Goal: Obtain resource: Download file/media

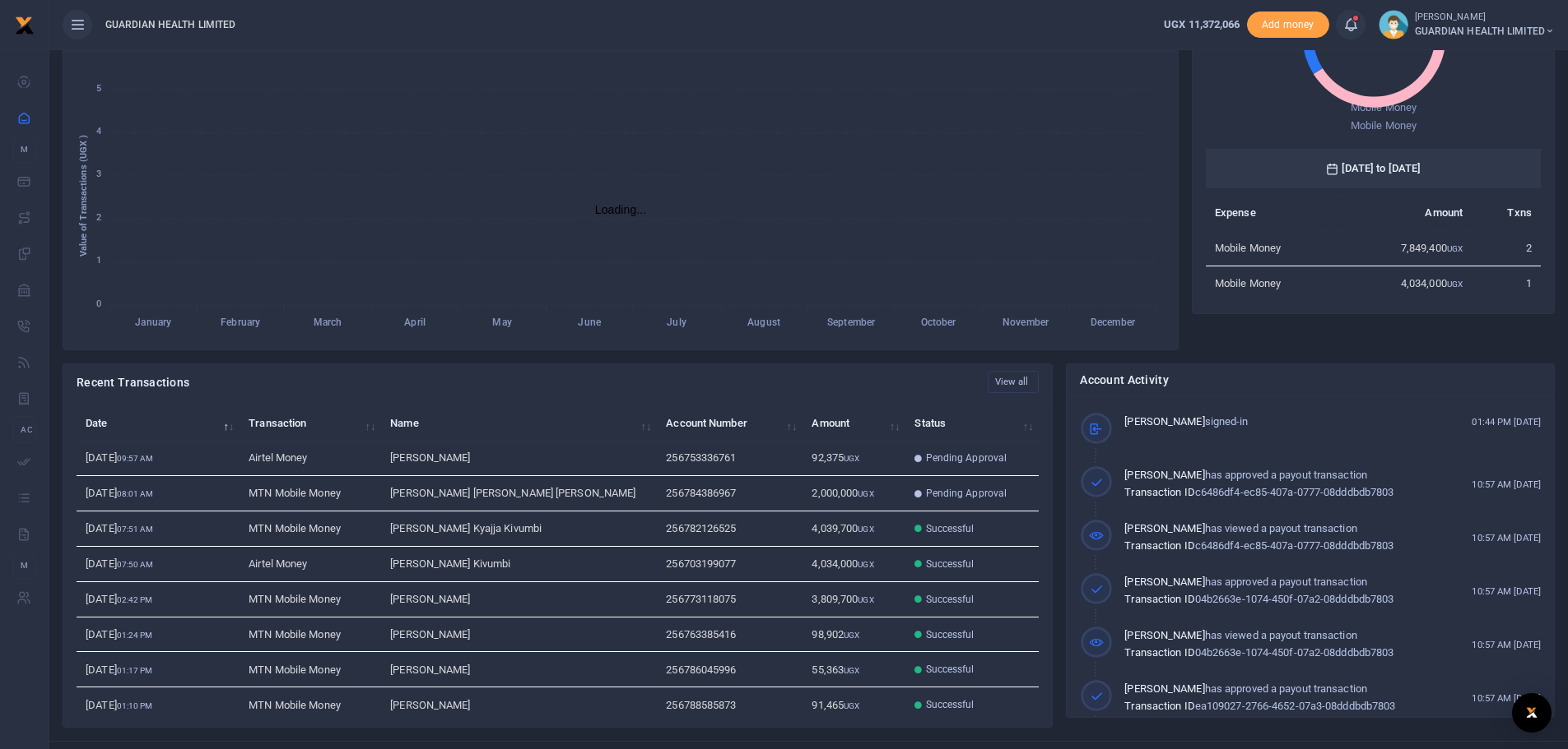
scroll to position [217, 0]
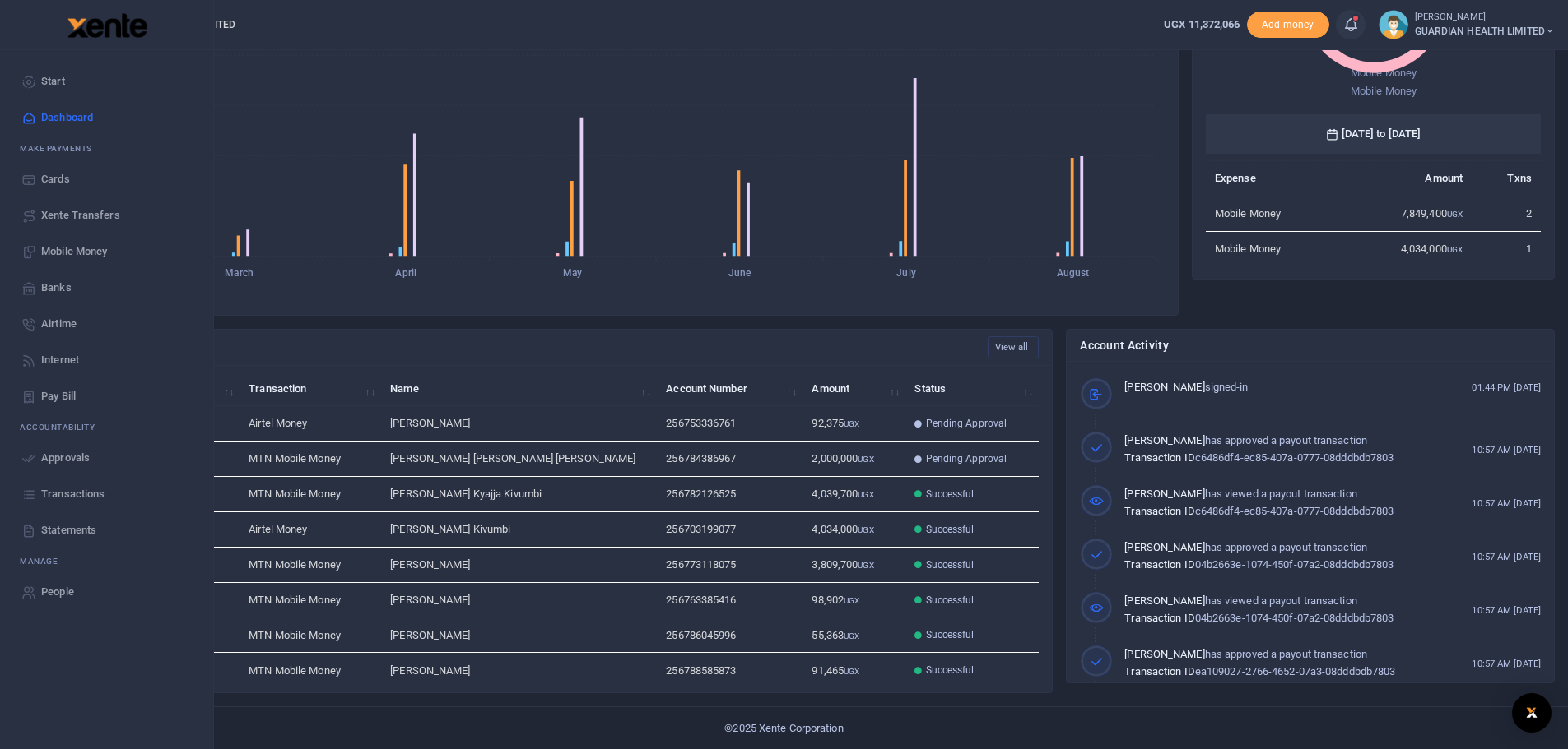
click at [71, 530] on span "Statements" at bounding box center [68, 531] width 55 height 17
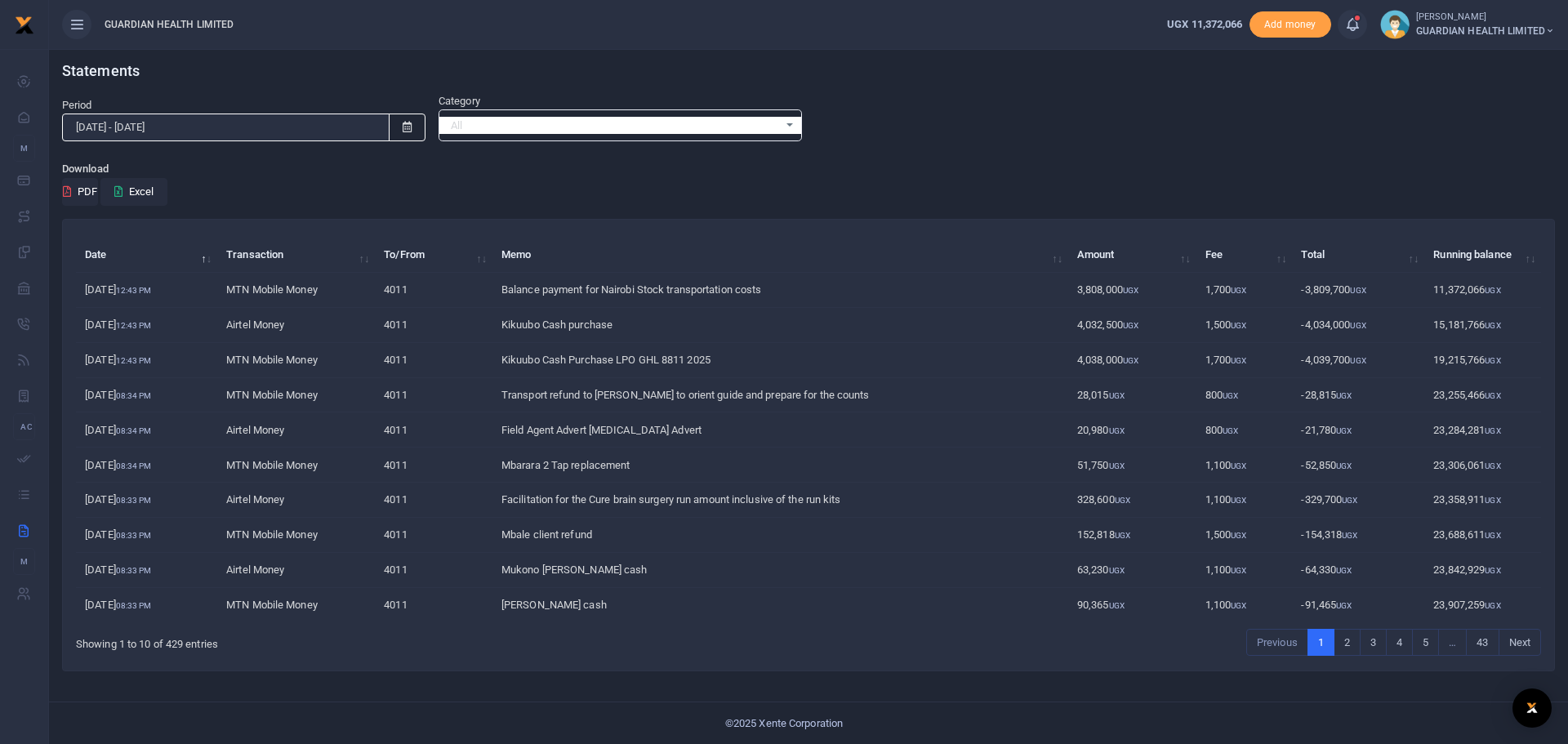
click at [411, 127] on icon at bounding box center [407, 127] width 9 height 11
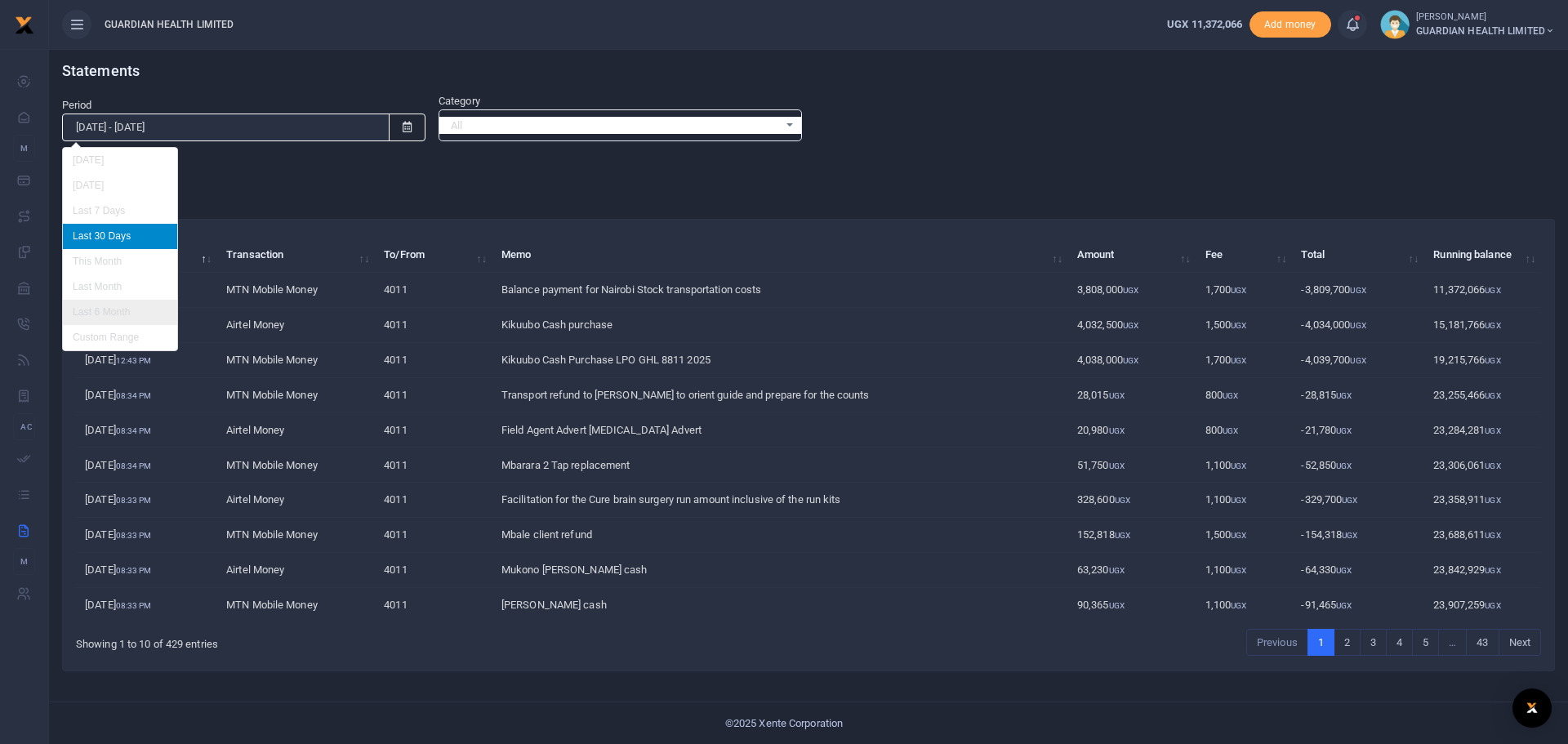
click at [127, 313] on li "Last 6 Month" at bounding box center [120, 313] width 115 height 25
type input "[DATE] - [DATE]"
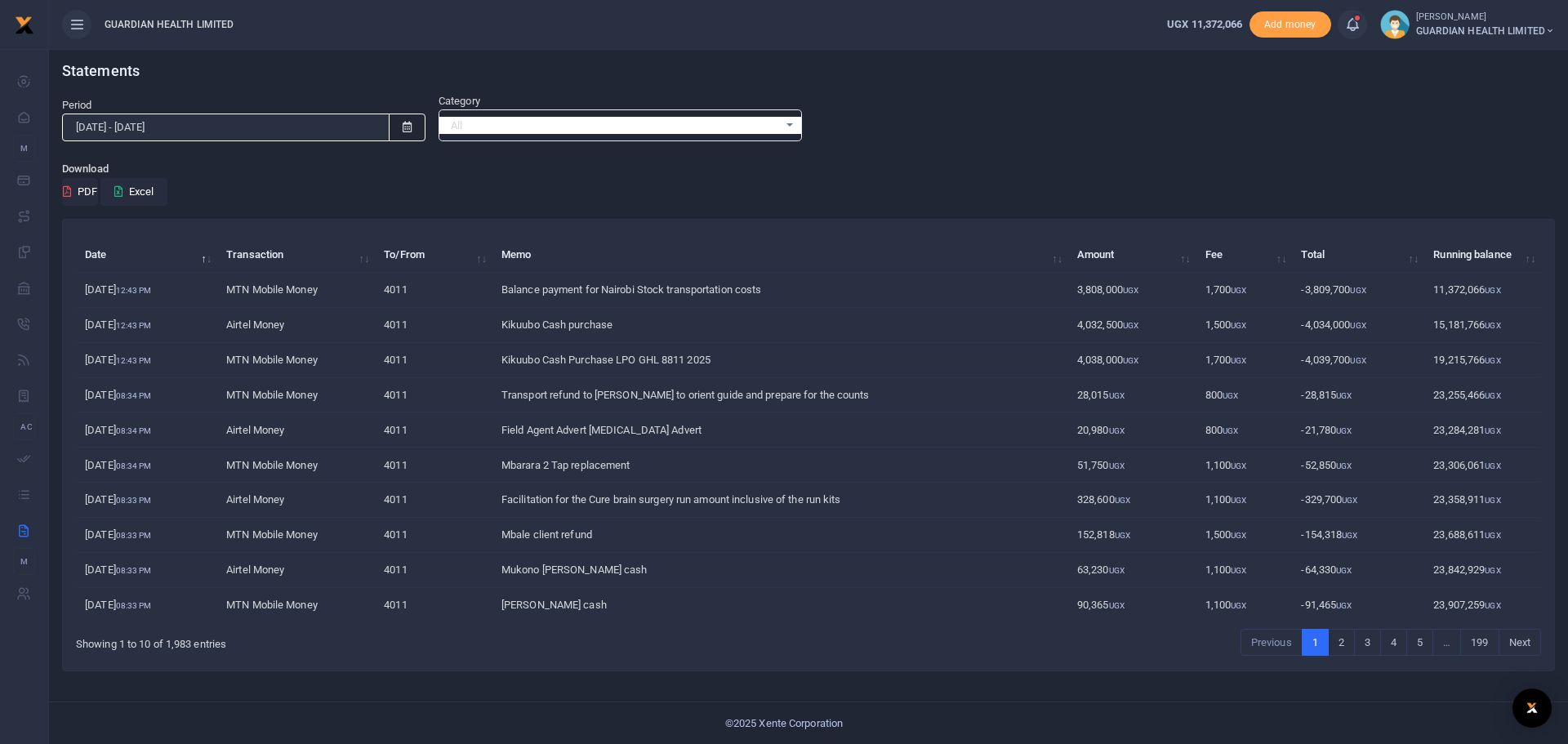
click at [787, 127] on div "All Select an option..." at bounding box center [621, 125] width 362 height 18
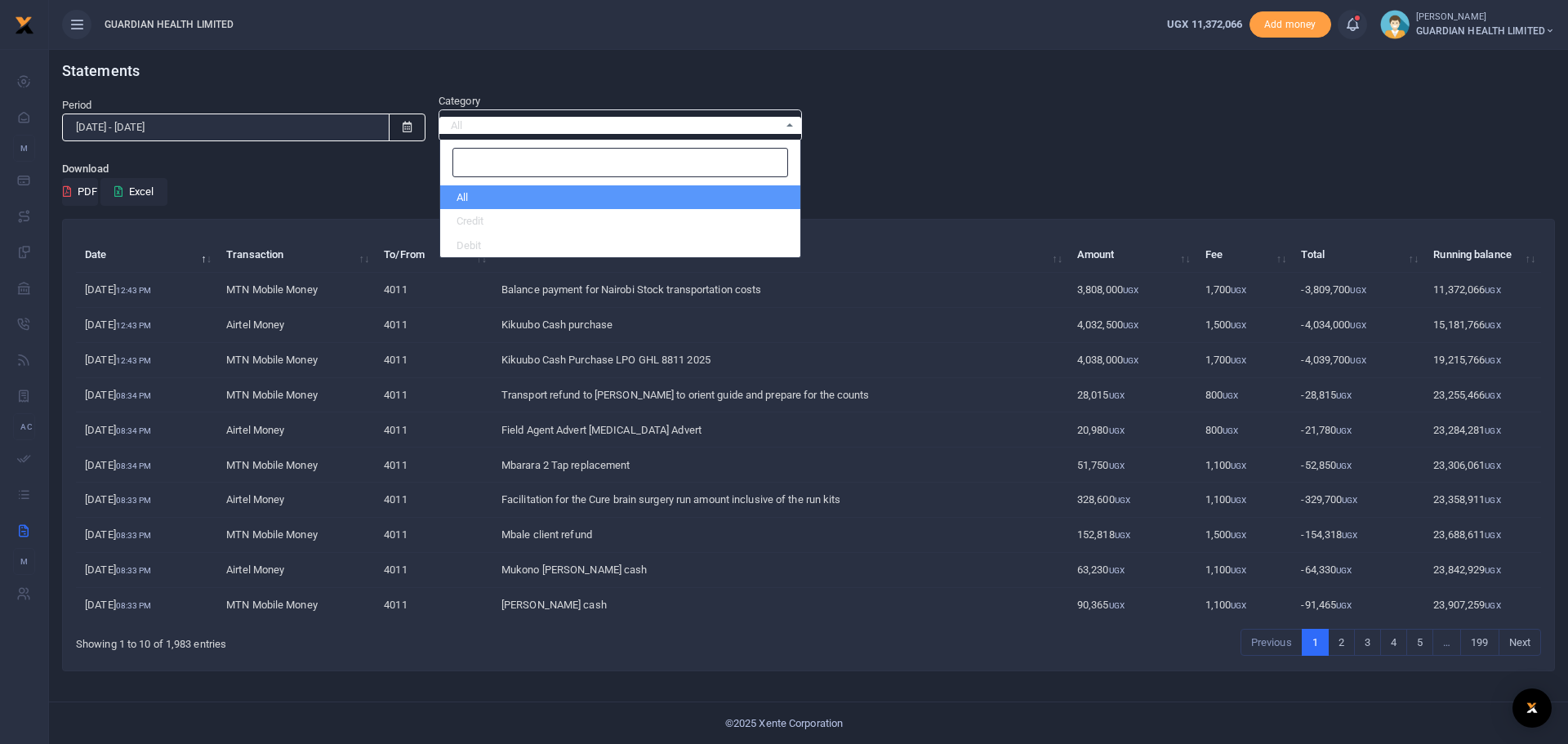
click at [855, 178] on div "Download PDF Excel" at bounding box center [808, 183] width 1493 height 45
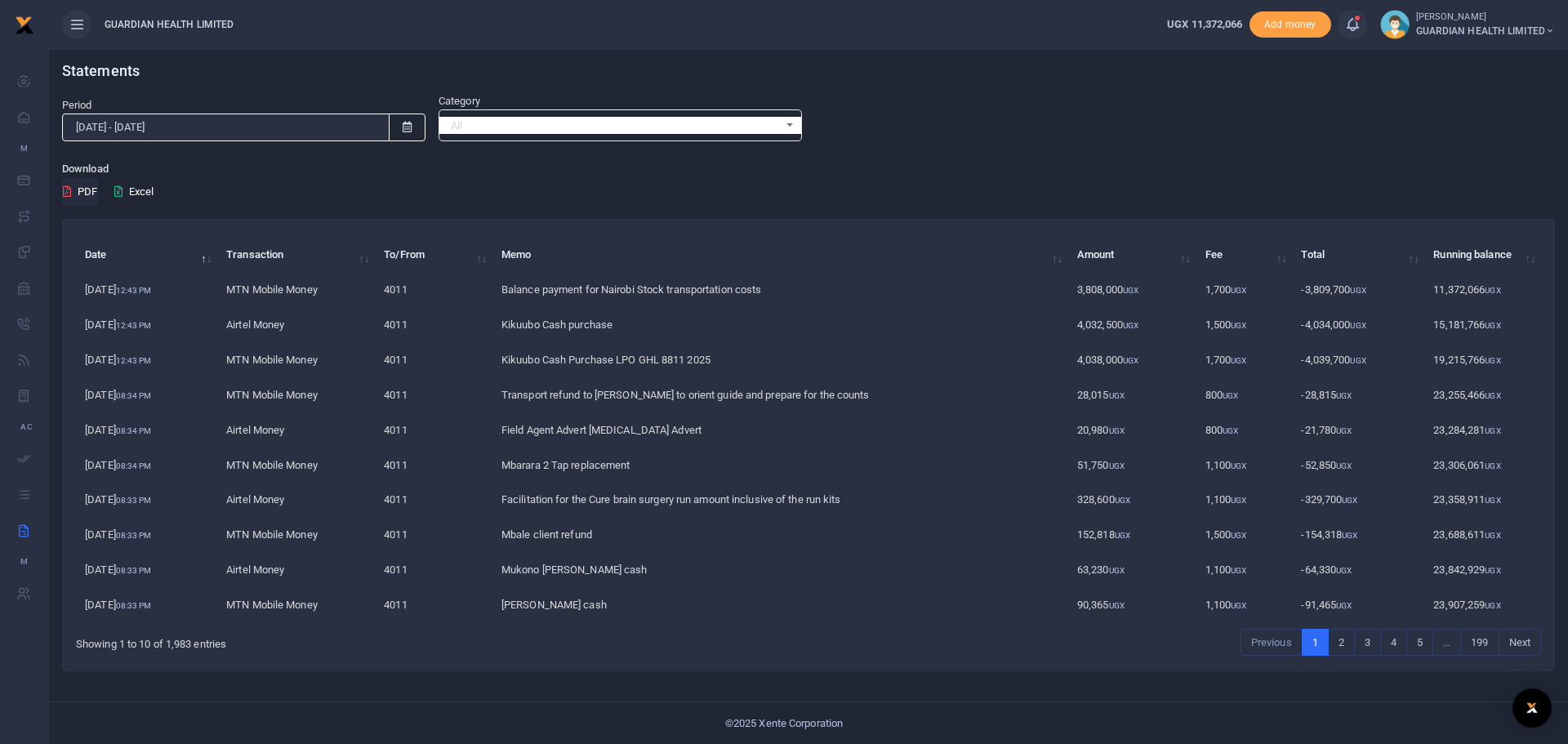
click at [145, 191] on button "Excel" at bounding box center [134, 192] width 67 height 28
